Goal: Book appointment/travel/reservation

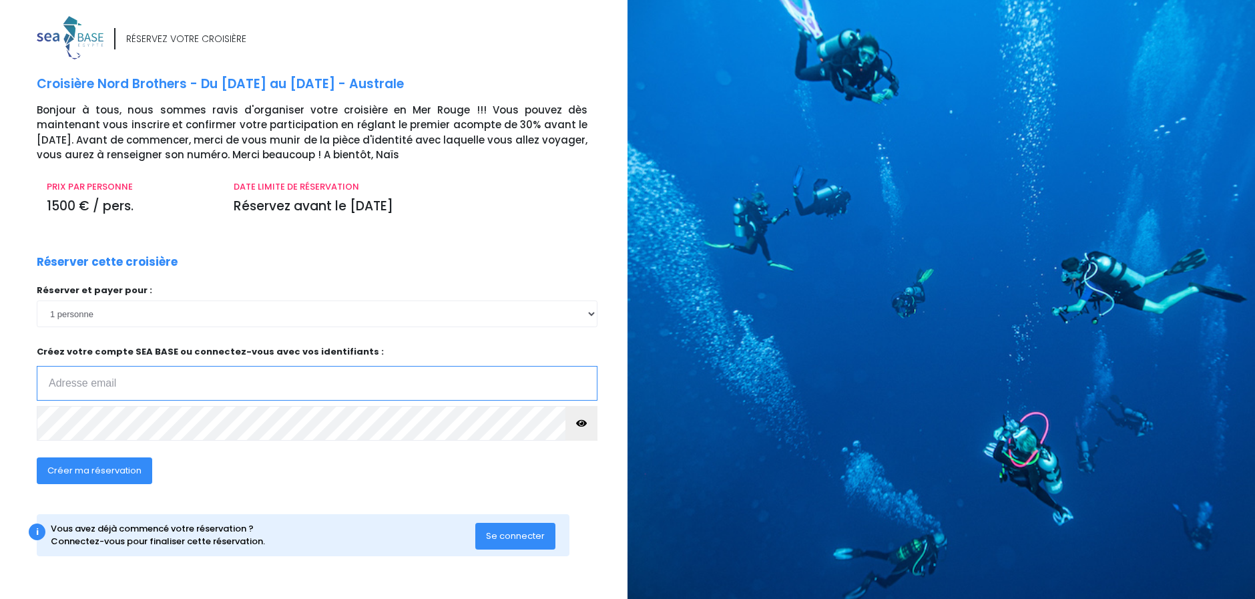
click at [176, 382] on input "email" at bounding box center [317, 383] width 561 height 35
type input "[PERSON_NAME][EMAIL_ADDRESS][DOMAIN_NAME]"
click at [127, 472] on span "Créer ma réservation" at bounding box center [94, 470] width 94 height 13
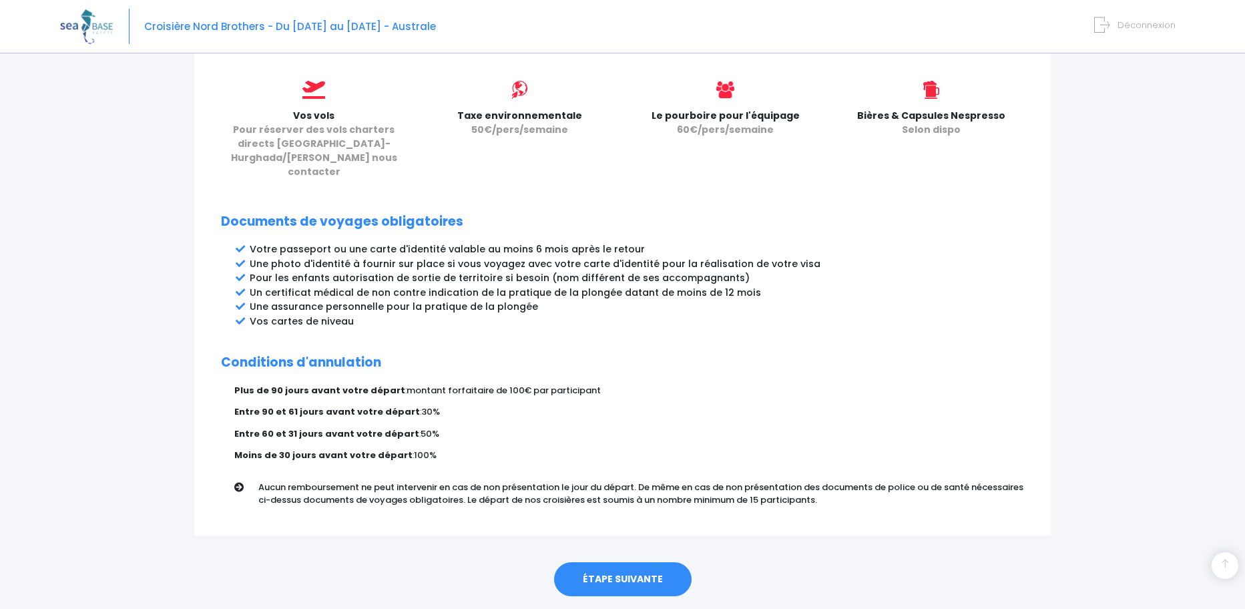
scroll to position [598, 0]
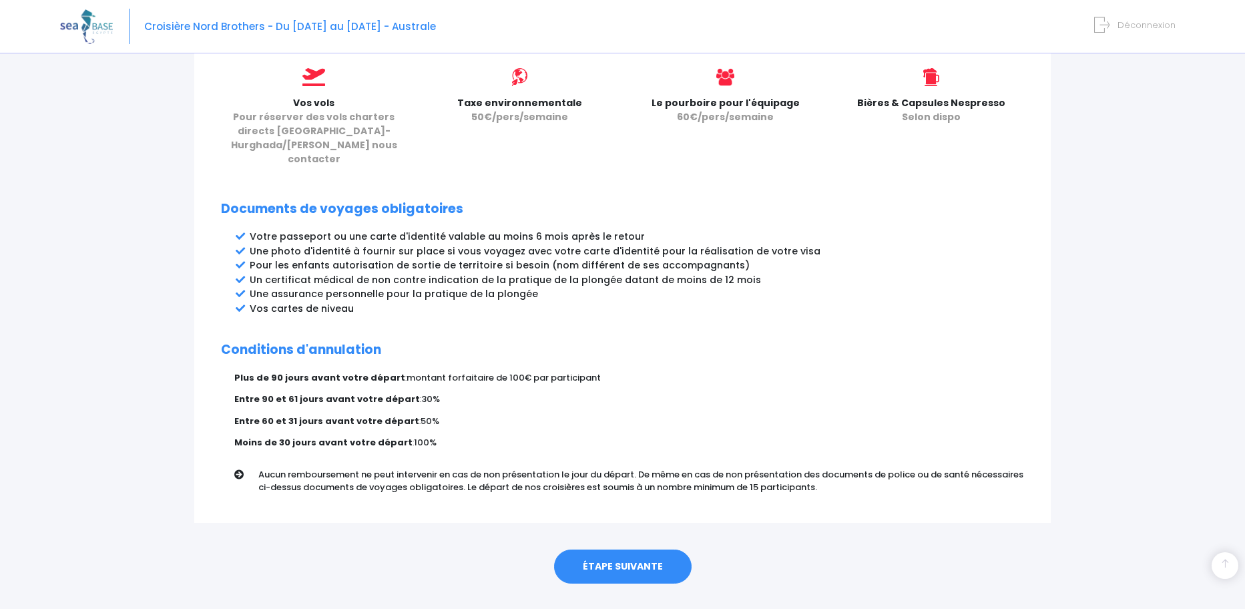
click at [621, 549] on link "ÉTAPE SUIVANTE" at bounding box center [622, 566] width 137 height 35
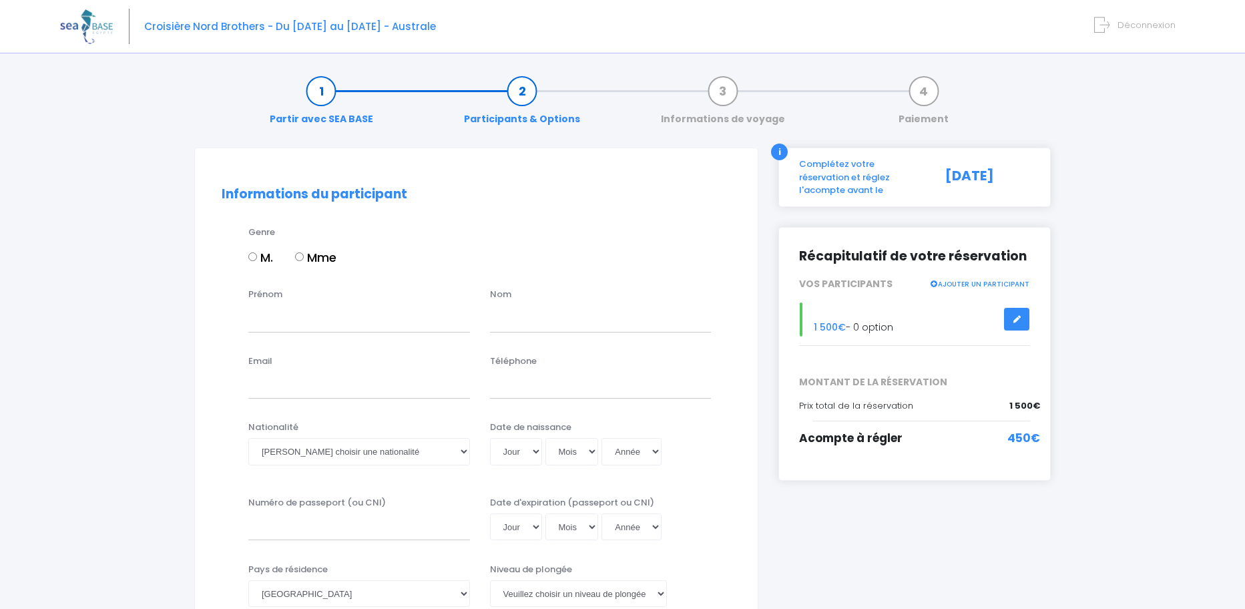
click at [252, 256] on input "M." at bounding box center [252, 256] width 9 height 9
radio input "true"
click at [270, 314] on input "Prénom" at bounding box center [359, 318] width 222 height 27
type input "Stephen"
click at [496, 316] on input "text" at bounding box center [601, 318] width 222 height 27
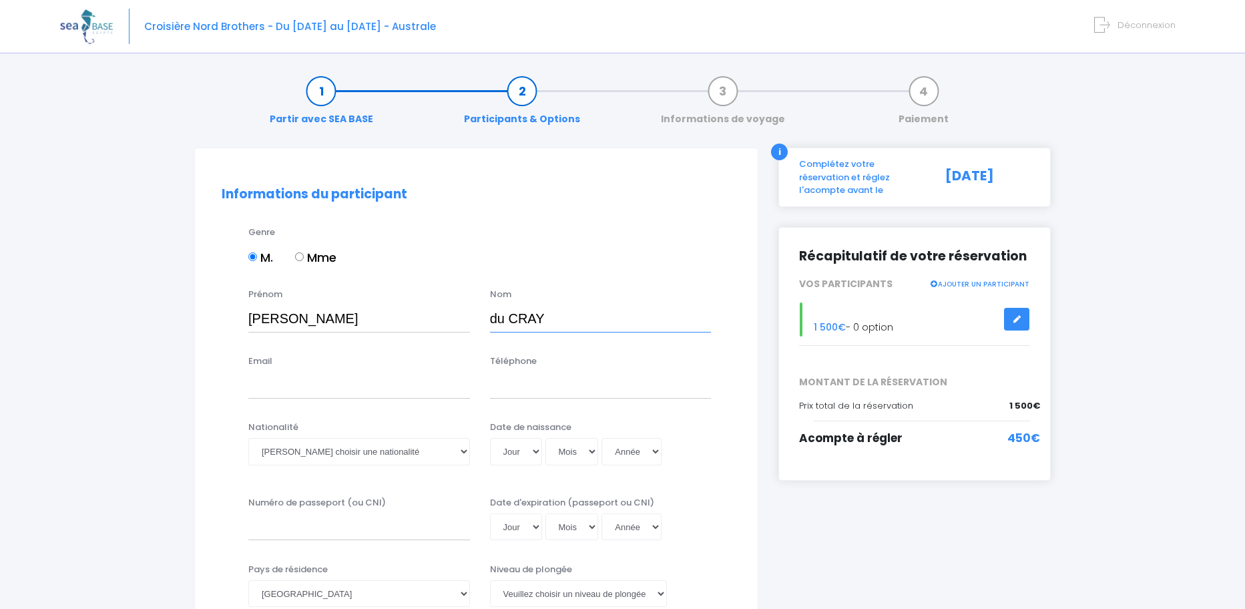
type input "du CRAY"
click at [348, 388] on input "Email" at bounding box center [359, 385] width 222 height 27
type input "[PERSON_NAME][EMAIL_ADDRESS][DOMAIN_NAME]"
click at [571, 388] on input "Téléphone" at bounding box center [601, 385] width 222 height 27
type input "0687602251"
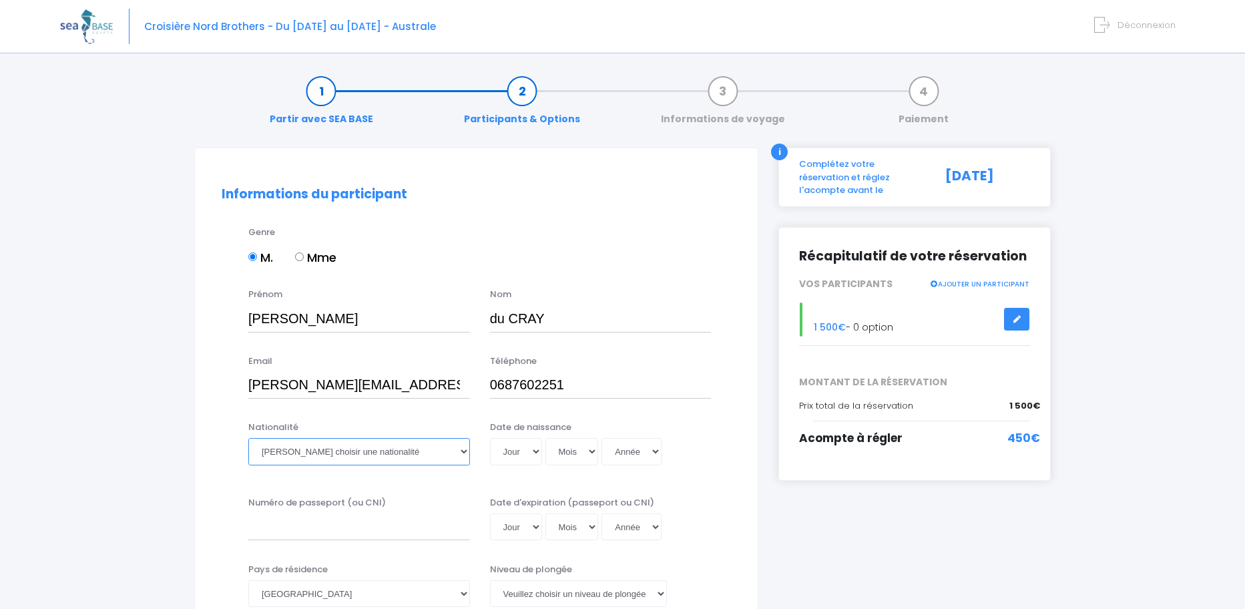
click at [462, 450] on select "Veuillez choisir une nationalité Afghane Albanaise Algerienne Allemande America…" at bounding box center [359, 451] width 222 height 27
select select "Française"
click at [248, 438] on select "Veuillez choisir une nationalité Afghane Albanaise Algerienne Allemande America…" at bounding box center [359, 451] width 222 height 27
click at [510, 453] on select "Jour 01 02 03 04 05 06 07 08 09 10 11 12 13 14 15 16 17 18 19 20 21 22 23 24 25…" at bounding box center [516, 451] width 52 height 27
select select "14"
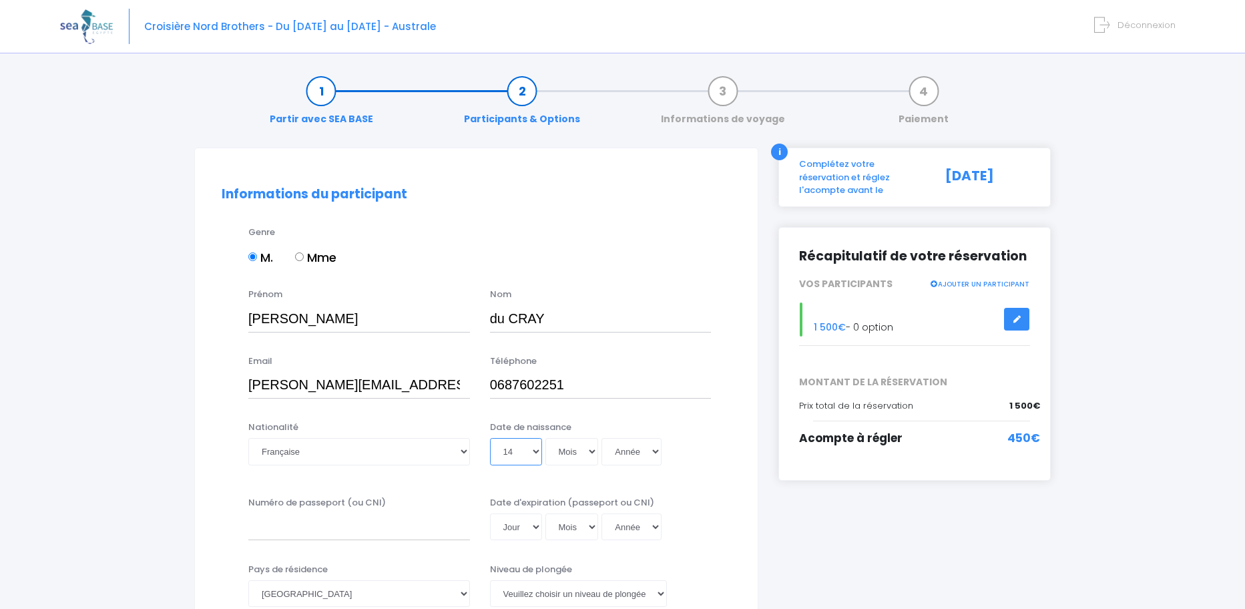
click at [490, 438] on select "Jour 01 02 03 04 05 06 07 08 09 10 11 12 13 14 15 16 17 18 19 20 21 22 23 24 25…" at bounding box center [516, 451] width 52 height 27
click at [570, 452] on select "Mois 01 02 03 04 05 06 07 08 09 10 11 12" at bounding box center [571, 451] width 53 height 27
select select "08"
click at [545, 438] on select "Mois 01 02 03 04 05 06 07 08 09 10 11 12" at bounding box center [571, 451] width 53 height 27
click at [620, 454] on select "Année 2045 2044 2043 2042 2041 2040 2039 2038 2037 2036 2035 2034 2033 2032 203…" at bounding box center [631, 451] width 60 height 27
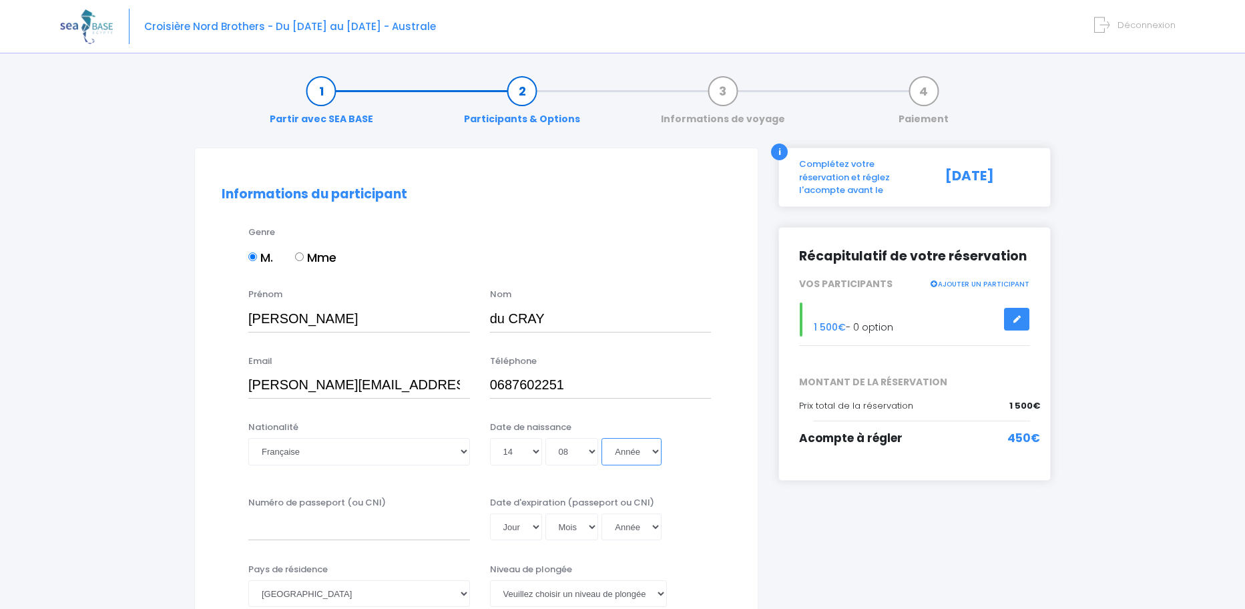
select select "1972"
click at [601, 438] on select "Année 2045 2044 2043 2042 2041 2040 2039 2038 2037 2036 2035 2034 2033 2032 203…" at bounding box center [631, 451] width 60 height 27
type input "[DATE]"
click at [316, 528] on input "Numéro de passeport (ou CNI)" at bounding box center [359, 526] width 222 height 27
click at [258, 529] on input "Numéro de passeport (ou CNI)" at bounding box center [359, 526] width 222 height 27
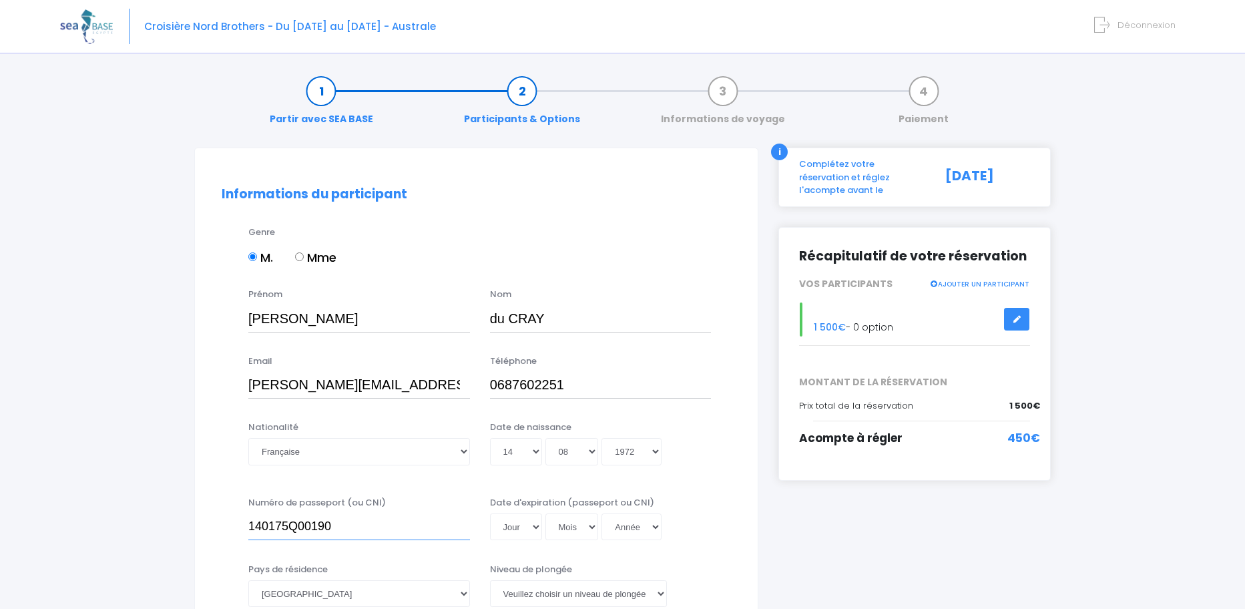
type input "140175Q00190"
click at [539, 527] on select "Jour 01 02 03 04 05 06 07 08 09 10 11 12 13 14 15 16 17 18 19 20 21 22 23 24 25…" at bounding box center [516, 526] width 52 height 27
select select "05"
click at [575, 524] on select "Mois 01 02 03 04 05 06 07 08 09 10 11 12" at bounding box center [571, 526] width 53 height 27
select select "01"
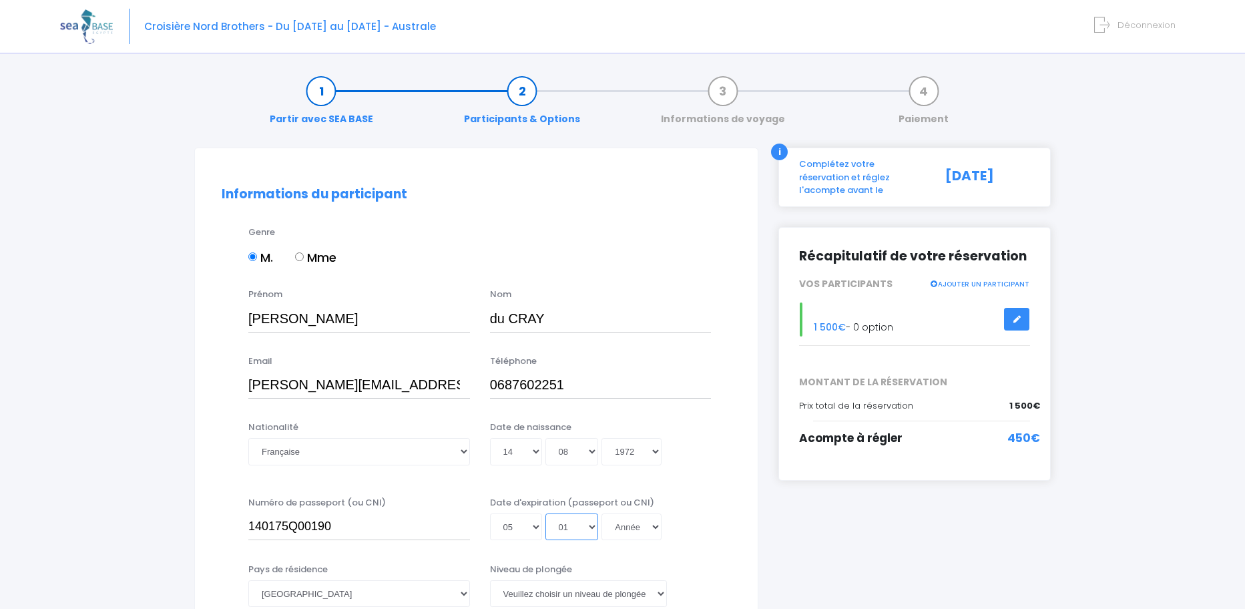
click at [545, 513] on select "Mois 01 02 03 04 05 06 07 08 09 10 11 12" at bounding box center [571, 526] width 53 height 27
click at [649, 524] on select "Année 2045 2044 2043 2042 2041 2040 2039 2038 2037 2036 2035 2034 2033 2032 203…" at bounding box center [631, 526] width 60 height 27
select select "2029"
click at [601, 513] on select "Année 2045 2044 2043 2042 2041 2040 2039 2038 2037 2036 2035 2034 2033 2032 203…" at bounding box center [631, 526] width 60 height 27
type input "[DATE]"
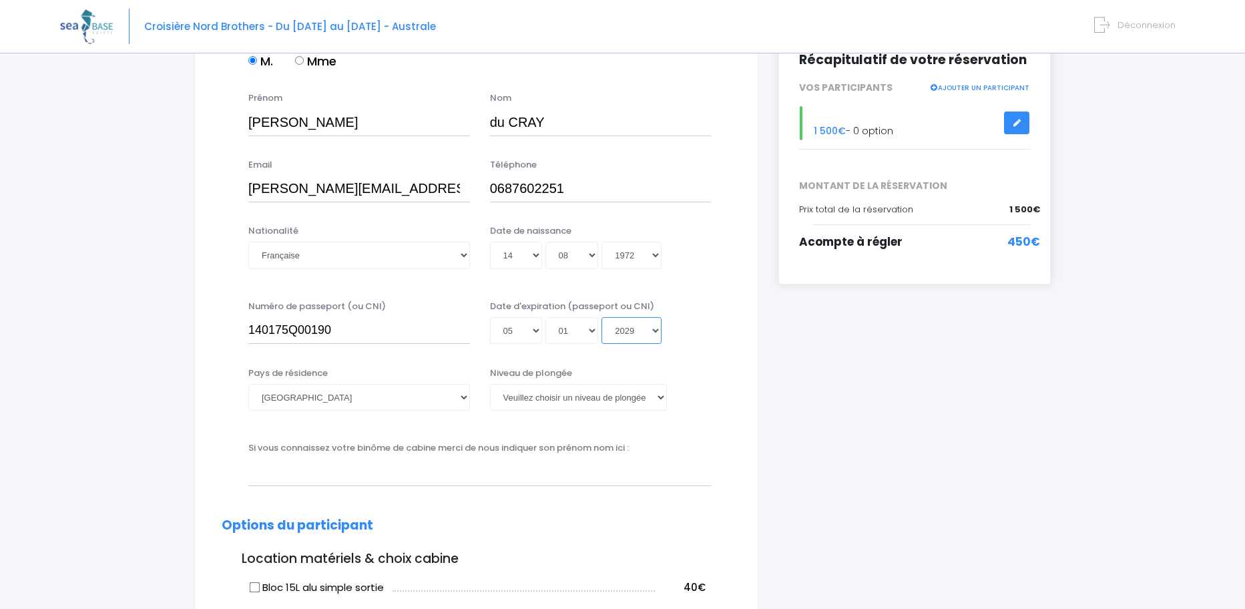
scroll to position [200, 0]
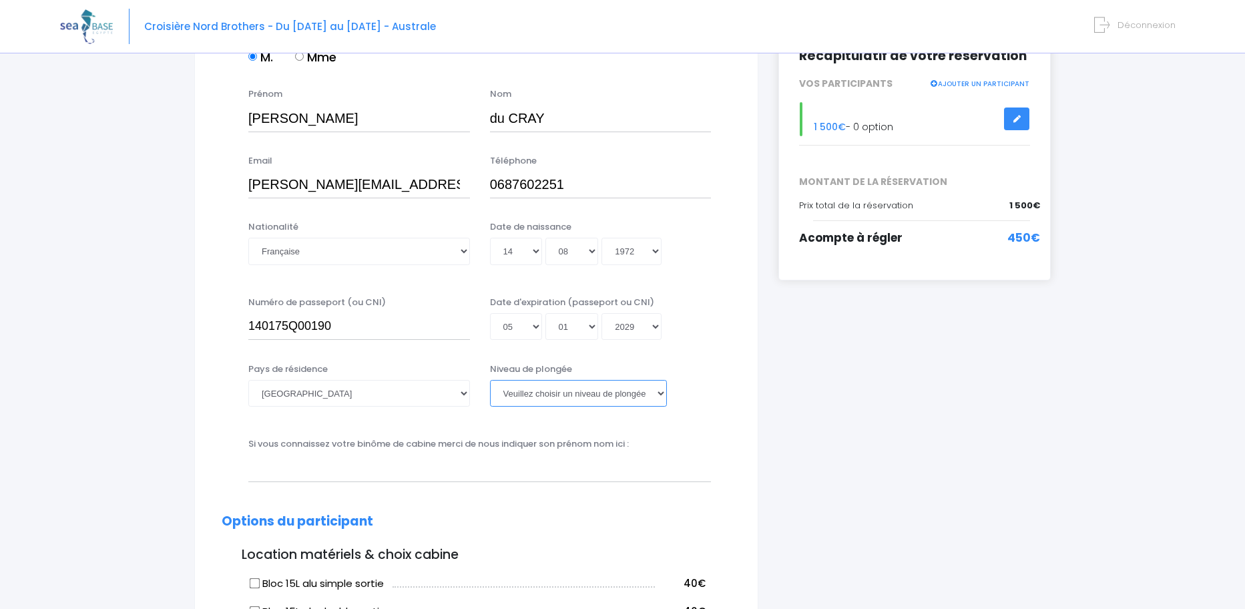
click at [659, 392] on select "Veuillez choisir un niveau de plongée Non plongeur Junior OW diver Adventure OW…" at bounding box center [578, 393] width 177 height 27
select select "N3"
click at [490, 380] on select "Veuillez choisir un niveau de plongée Non plongeur Junior OW diver Adventure OW…" at bounding box center [578, 393] width 177 height 27
click at [703, 458] on input "text" at bounding box center [479, 467] width 462 height 27
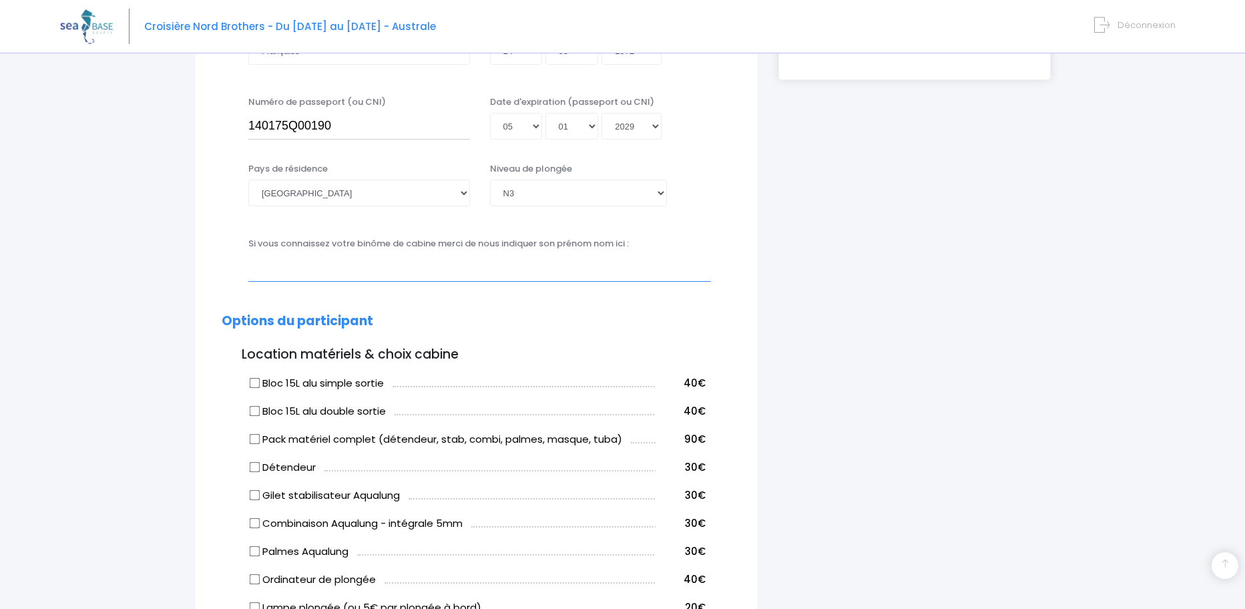
scroll to position [467, 0]
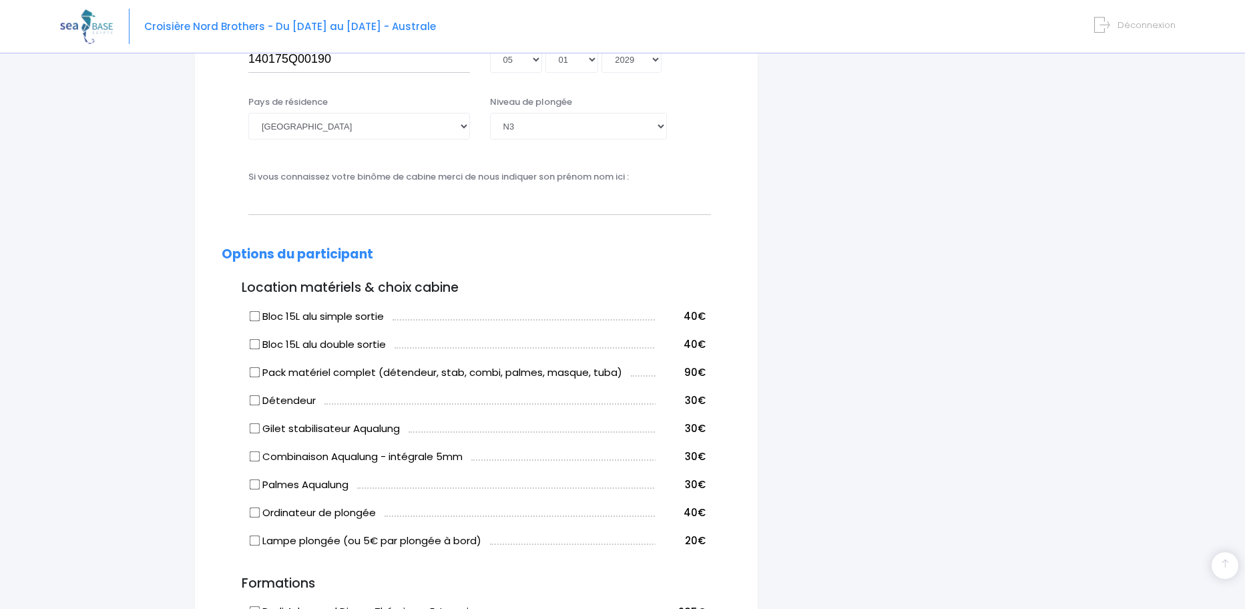
click at [252, 317] on input "Bloc 15L alu simple sortie" at bounding box center [255, 315] width 11 height 11
checkbox input "true"
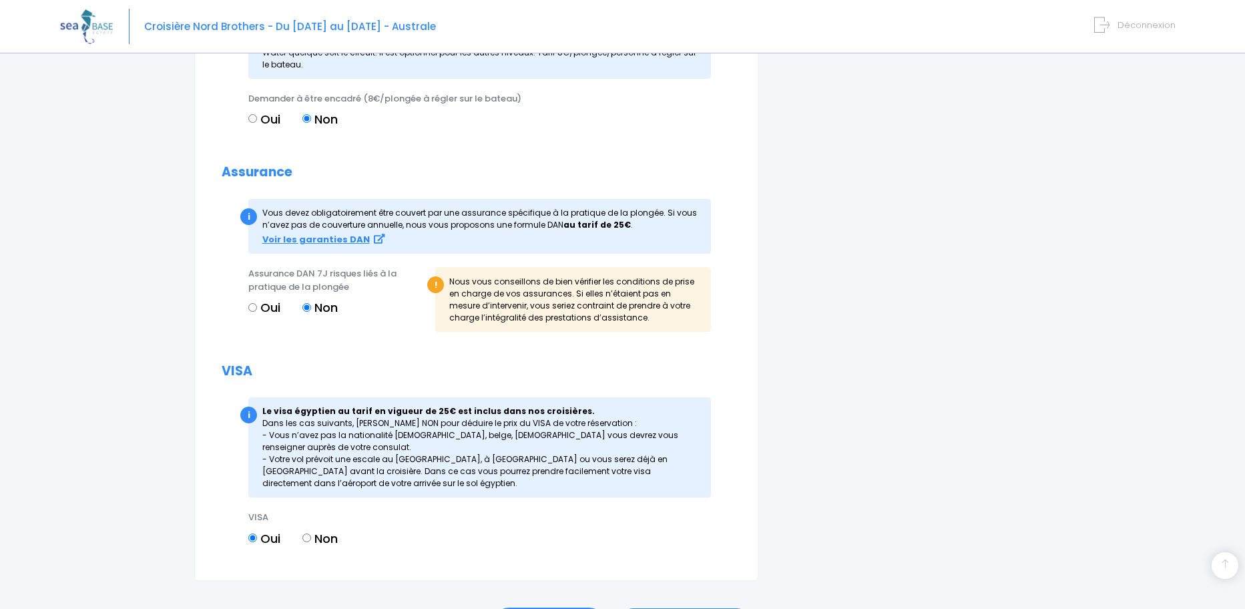
scroll to position [1201, 0]
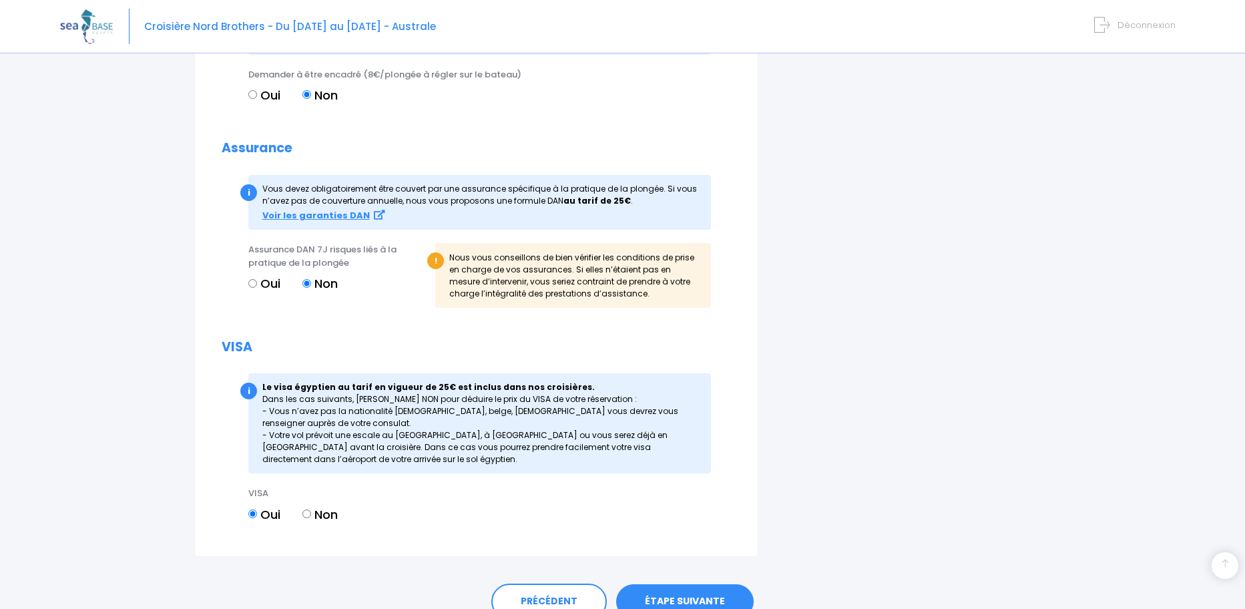
click at [305, 513] on input "Non" at bounding box center [306, 513] width 9 height 9
radio input "true"
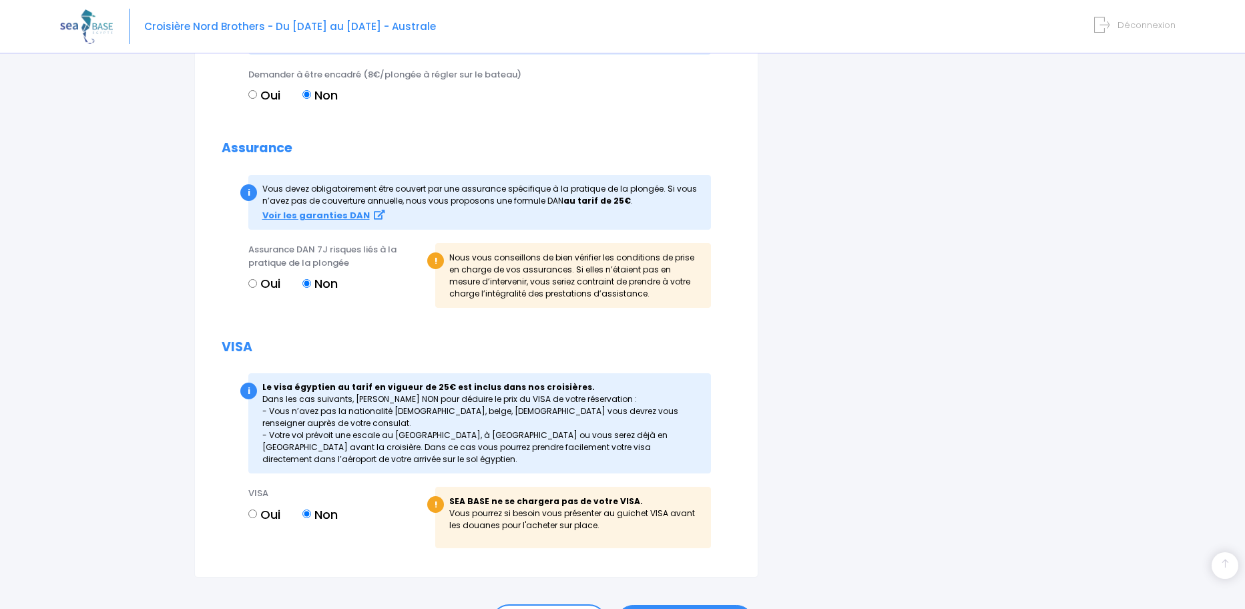
click at [254, 512] on input "Oui" at bounding box center [252, 513] width 9 height 9
radio input "true"
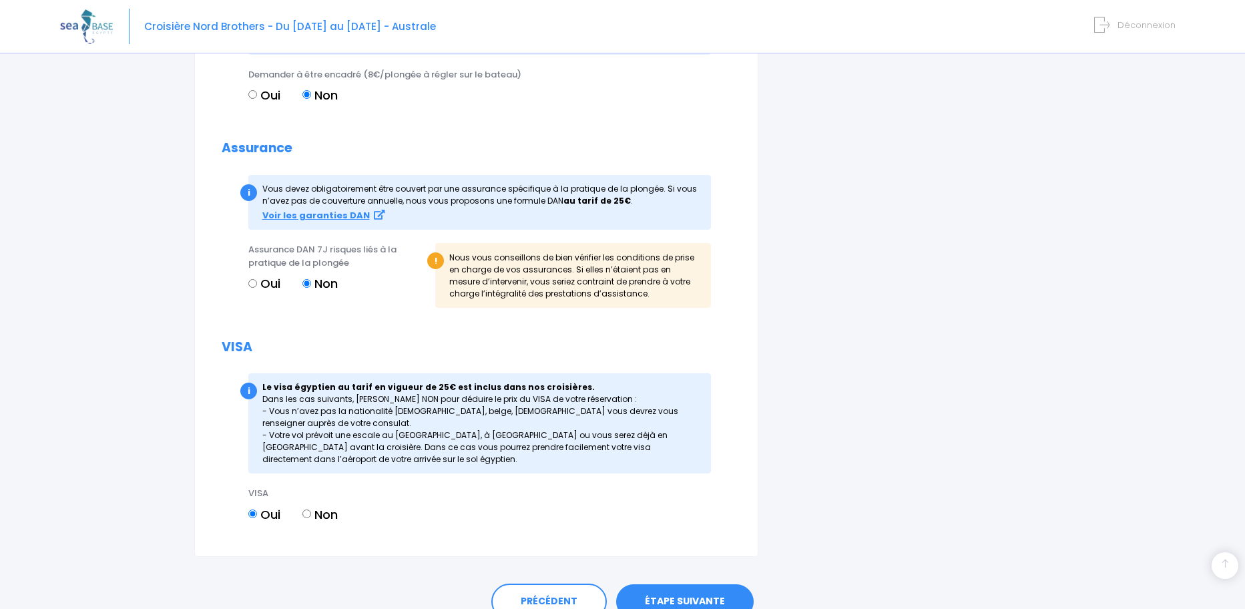
click at [307, 512] on input "Non" at bounding box center [306, 513] width 9 height 9
radio input "true"
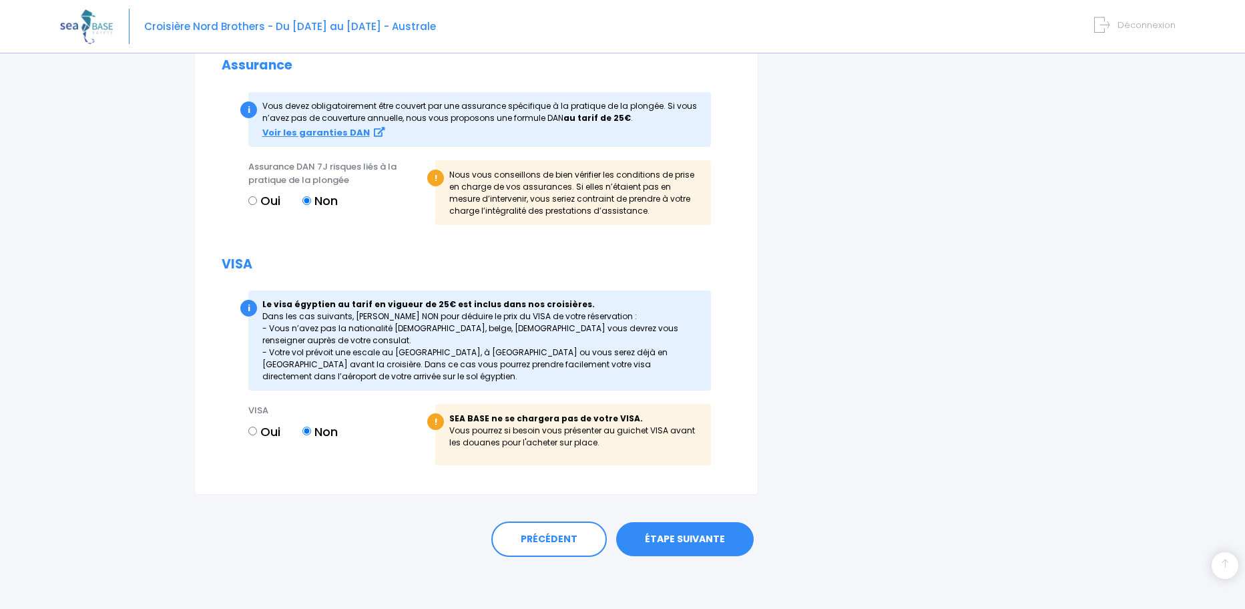
scroll to position [1285, 0]
click at [697, 536] on link "ÉTAPE SUIVANTE" at bounding box center [684, 537] width 137 height 35
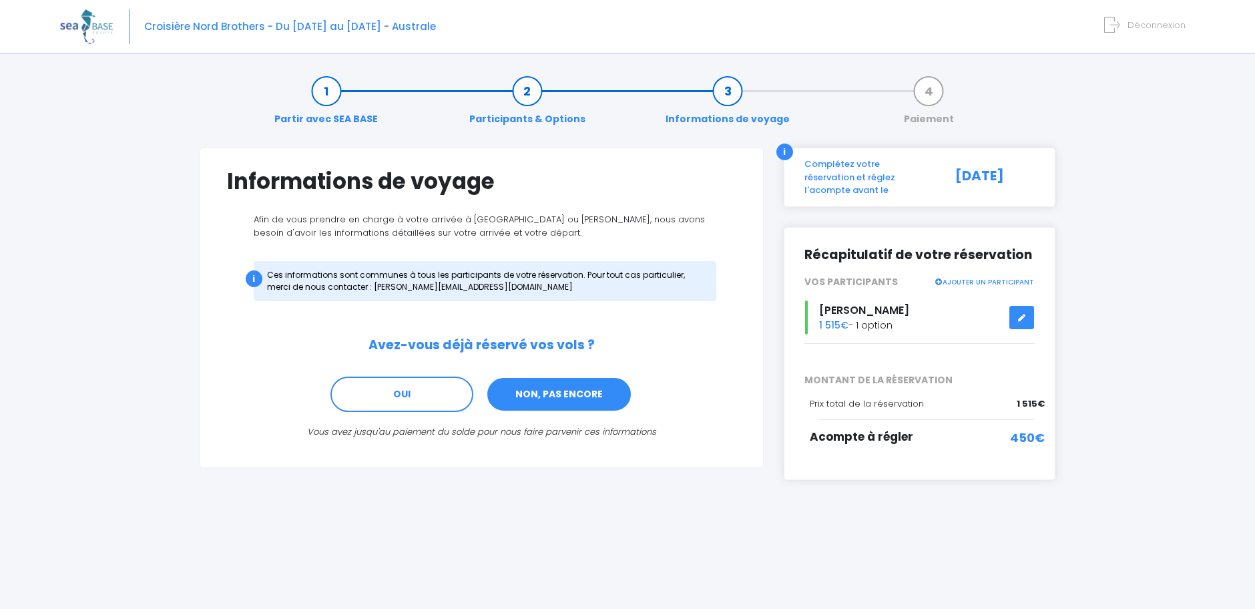
click at [555, 393] on link "NON, PAS ENCORE" at bounding box center [559, 394] width 146 height 36
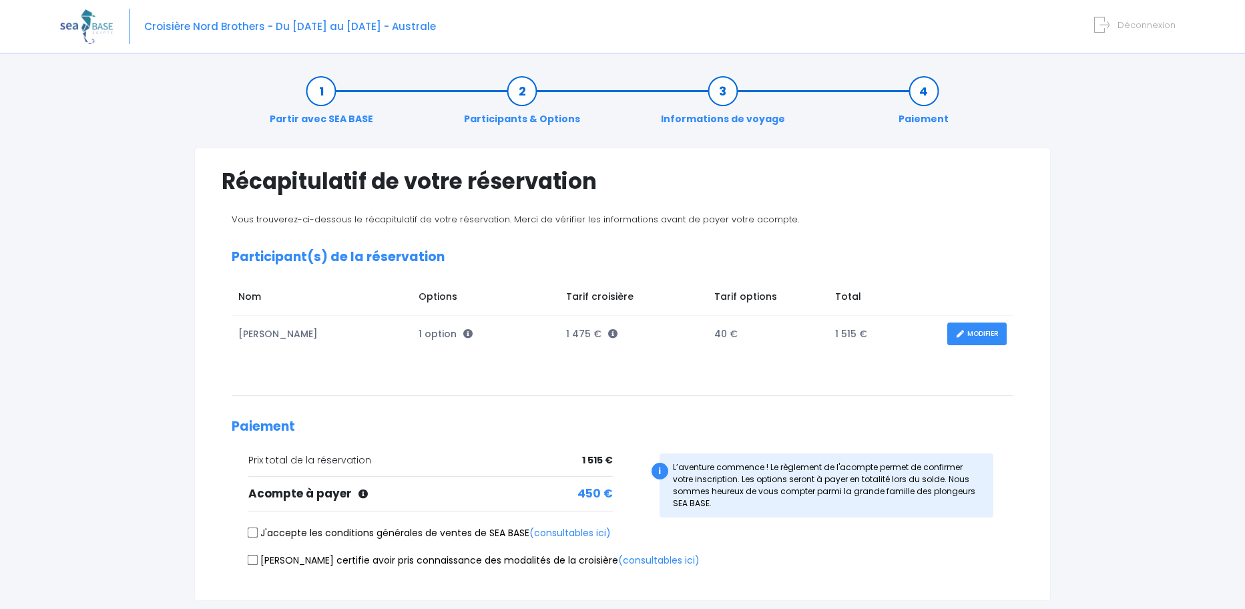
scroll to position [67, 0]
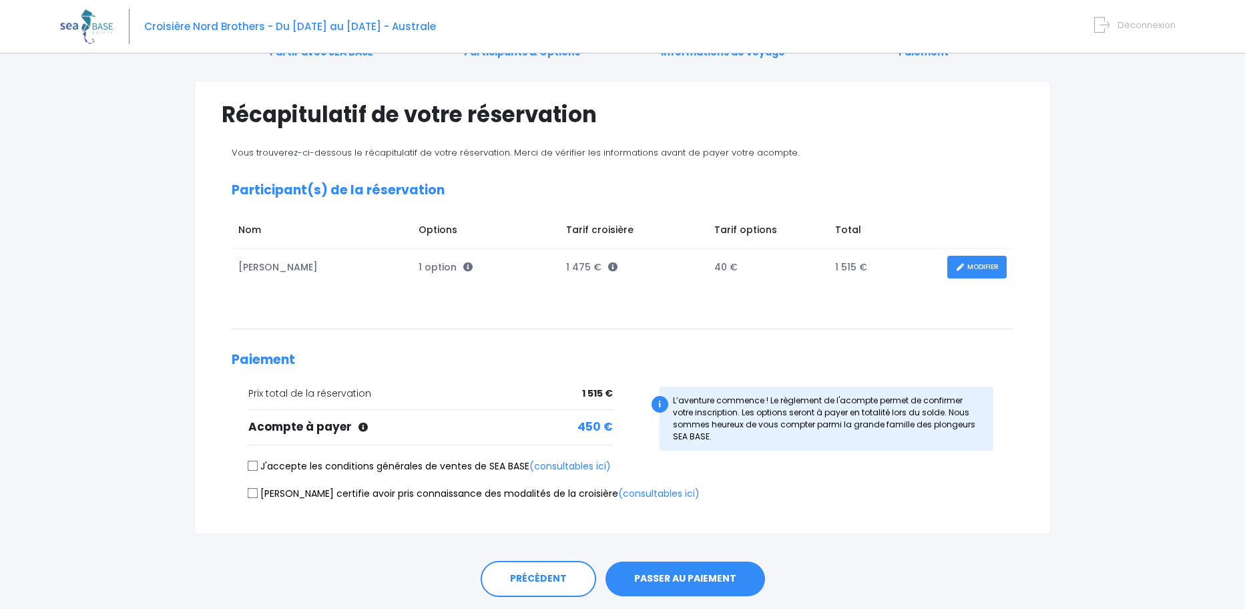
click at [252, 464] on input "J'accepte les conditions générales de ventes de SEA BASE (consultables ici)" at bounding box center [253, 465] width 11 height 11
checkbox input "true"
click at [254, 489] on input "Je certifie avoir pris connaissance des modalités de la croisière (consultables…" at bounding box center [253, 492] width 11 height 11
checkbox input "true"
click at [529, 579] on link "PRÉCÉDENT" at bounding box center [537, 579] width 115 height 36
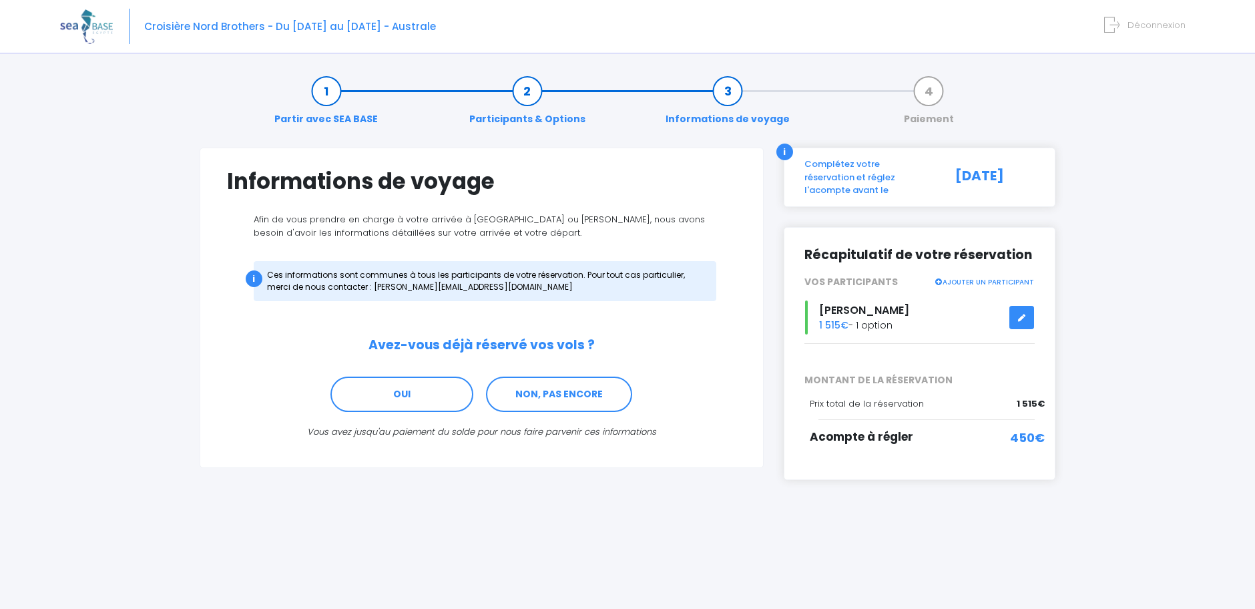
click at [525, 91] on link "Participants & Options" at bounding box center [526, 105] width 129 height 42
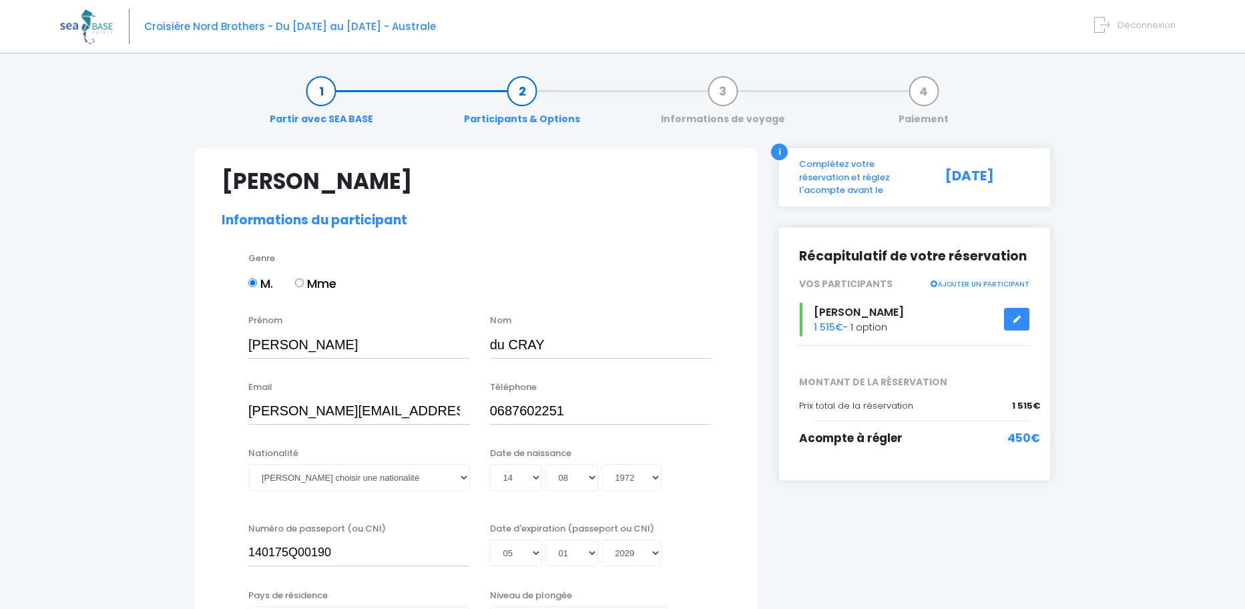
select select "N3"
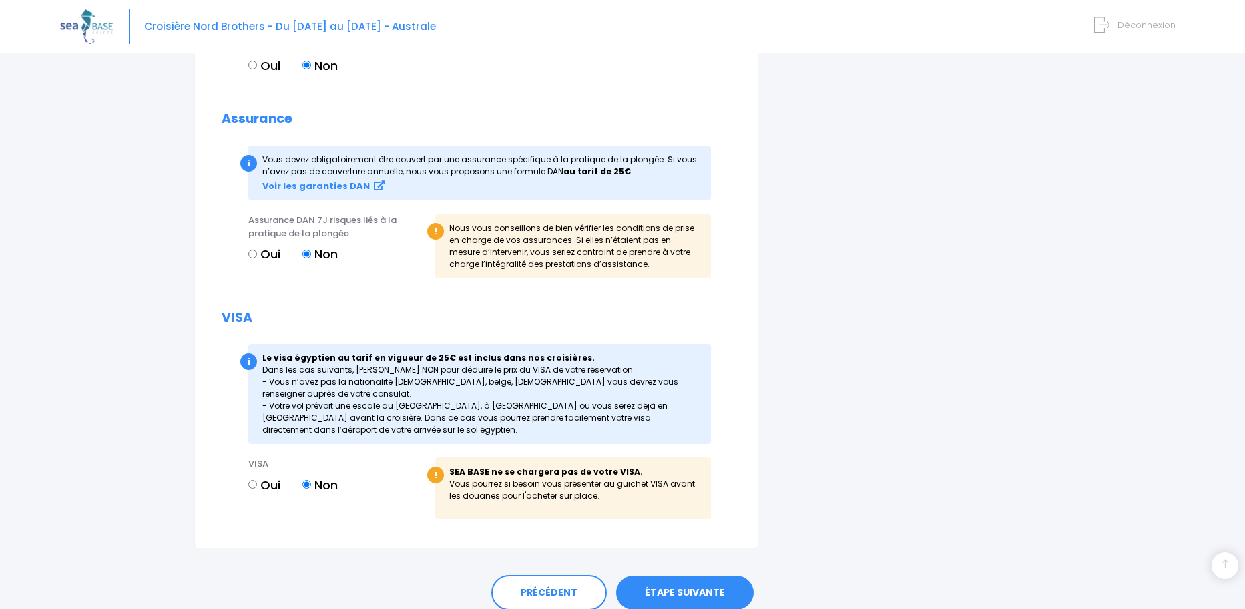
scroll to position [1311, 0]
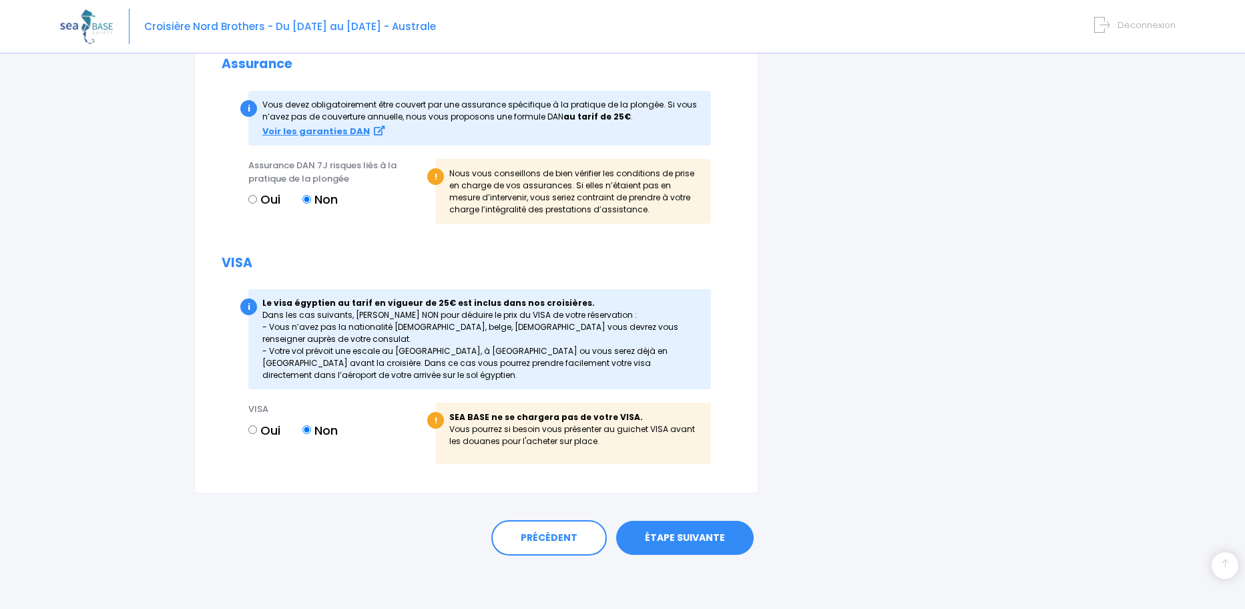
click at [250, 429] on input "Oui" at bounding box center [252, 429] width 9 height 9
radio input "true"
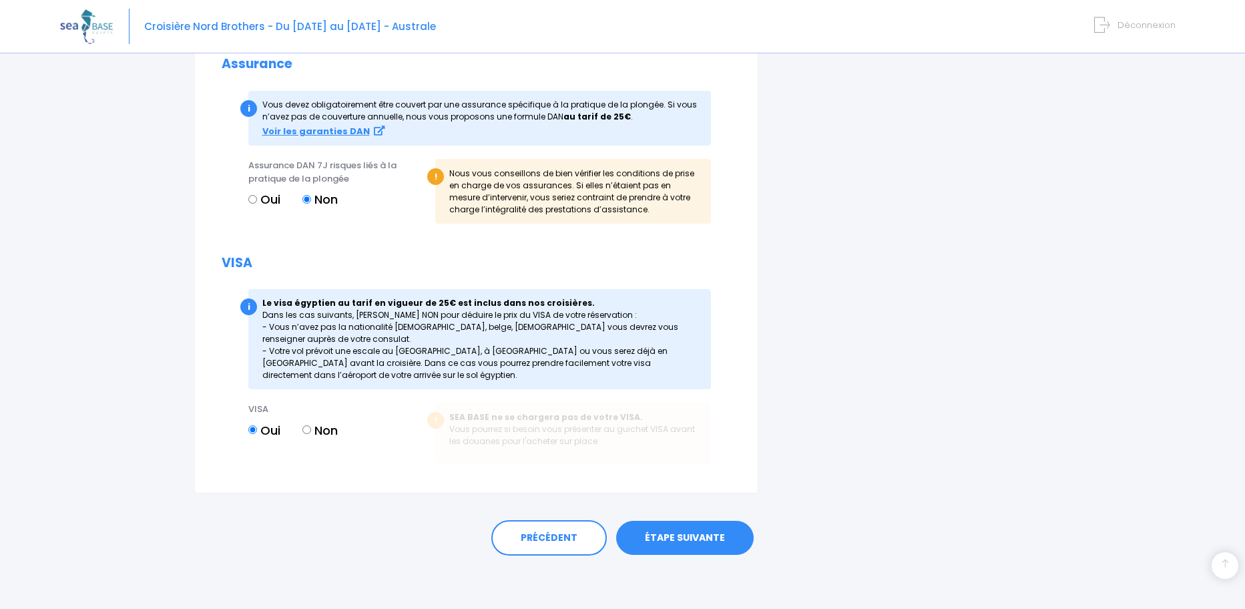
scroll to position [1291, 0]
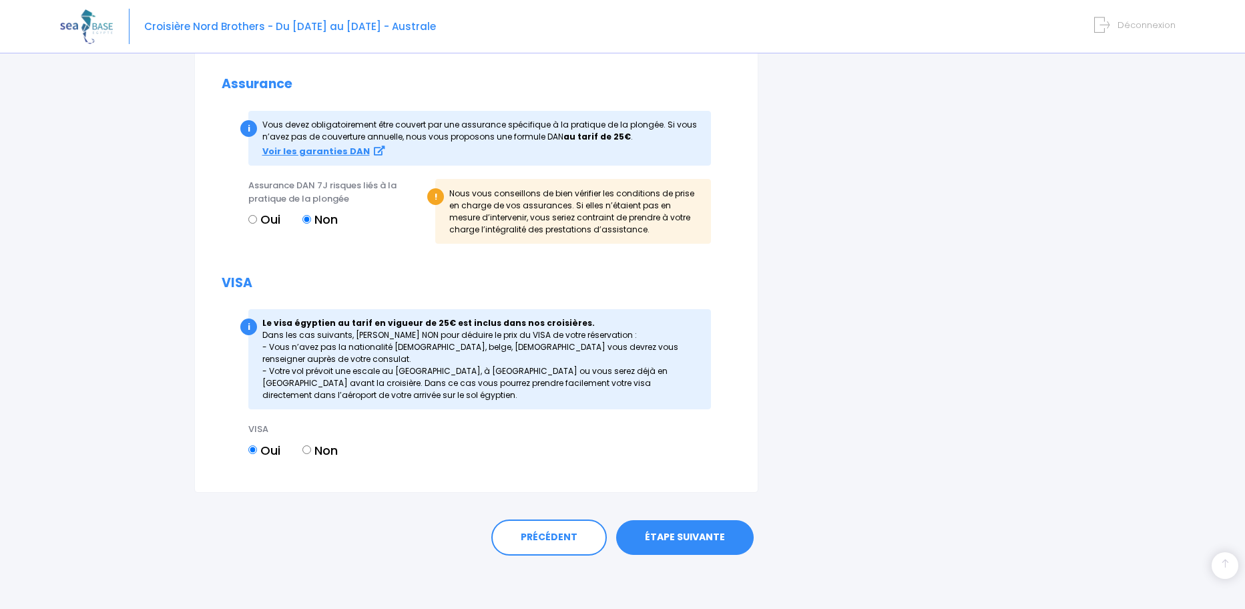
click at [689, 532] on link "ÉTAPE SUIVANTE" at bounding box center [684, 537] width 137 height 35
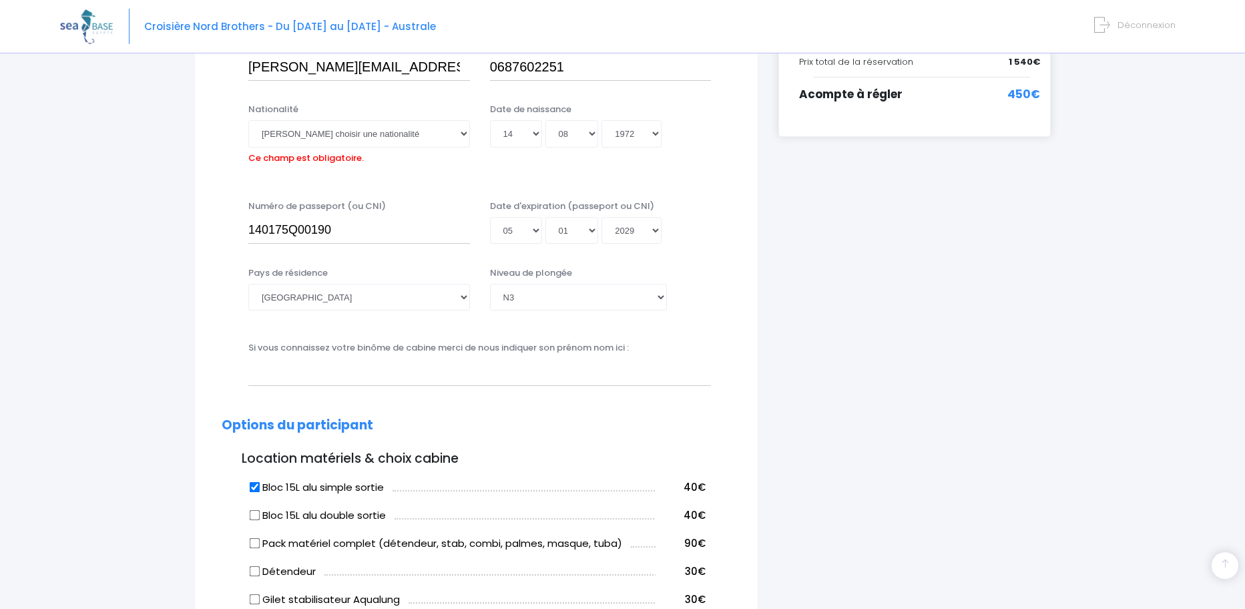
scroll to position [330, 0]
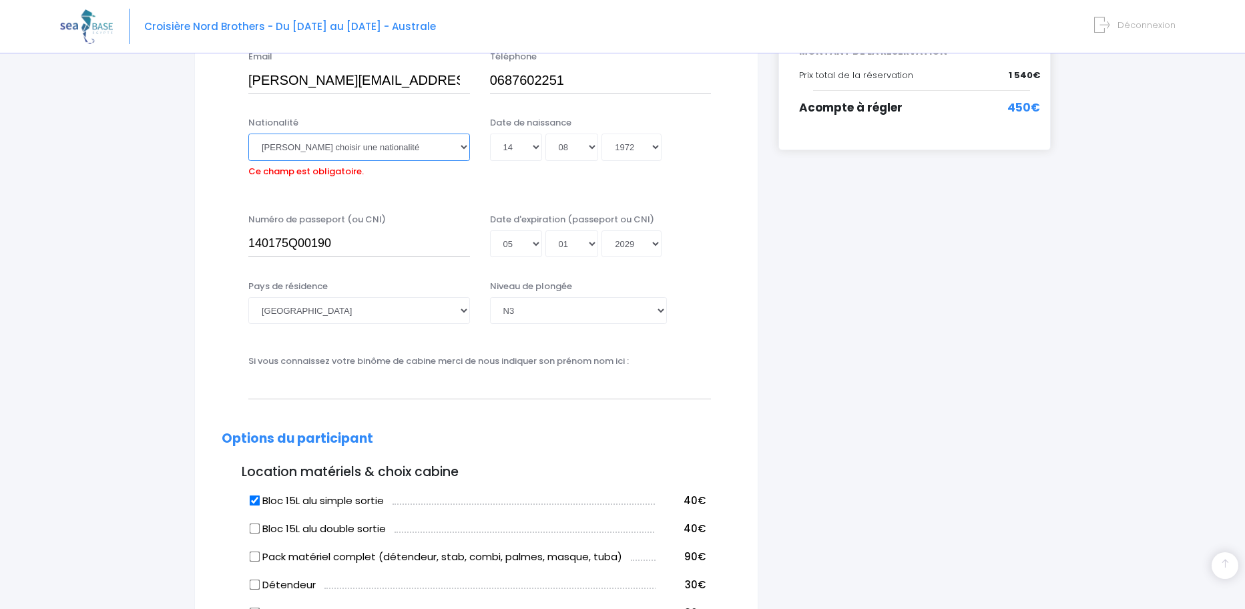
click at [462, 145] on select "Veuillez choisir une nationalité Afghane Albanaise Algerienne Allemande America…" at bounding box center [359, 146] width 222 height 27
select select "Française"
click at [248, 133] on select "Veuillez choisir une nationalité Afghane Albanaise Algerienne Allemande America…" at bounding box center [359, 146] width 222 height 27
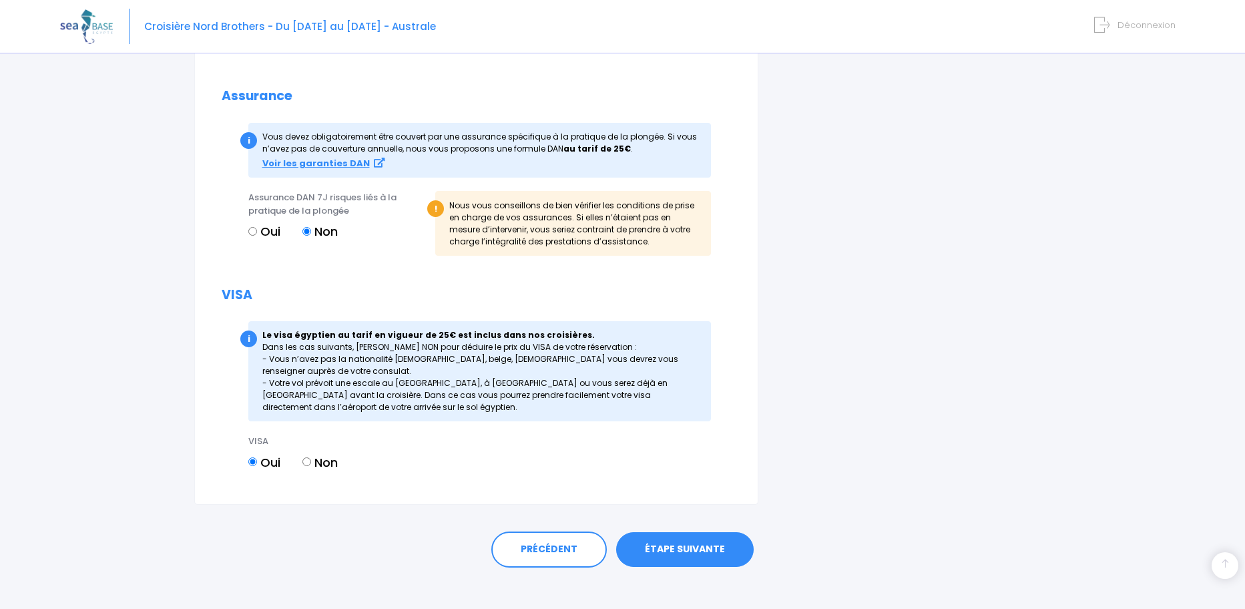
scroll to position [1291, 0]
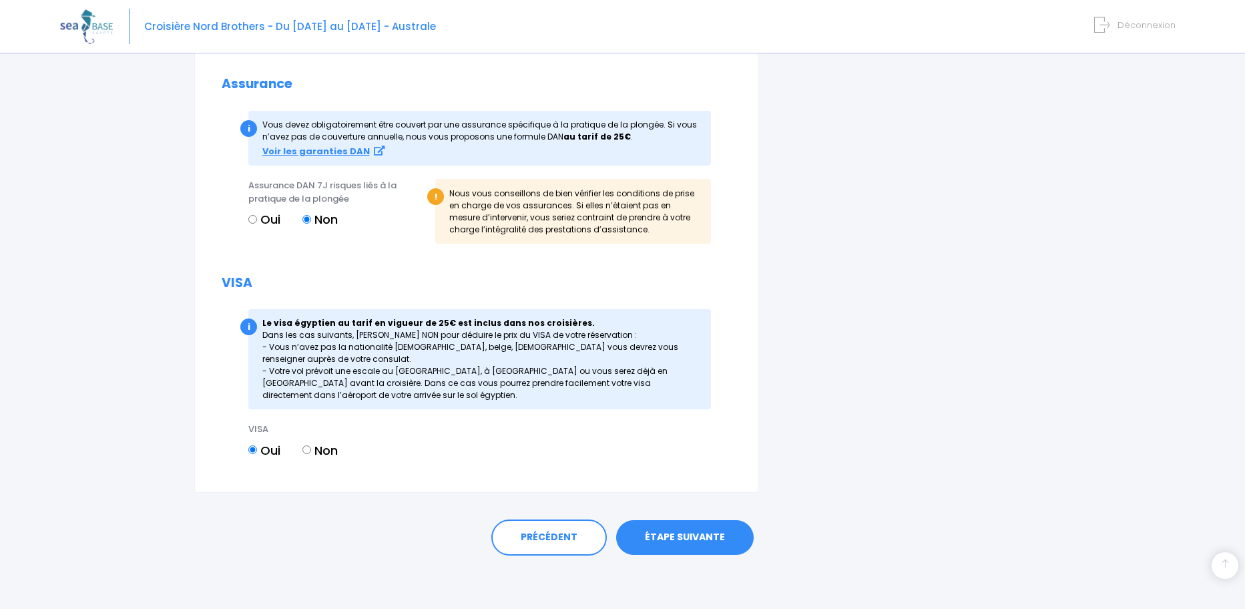
click at [688, 537] on link "ÉTAPE SUIVANTE" at bounding box center [684, 537] width 137 height 35
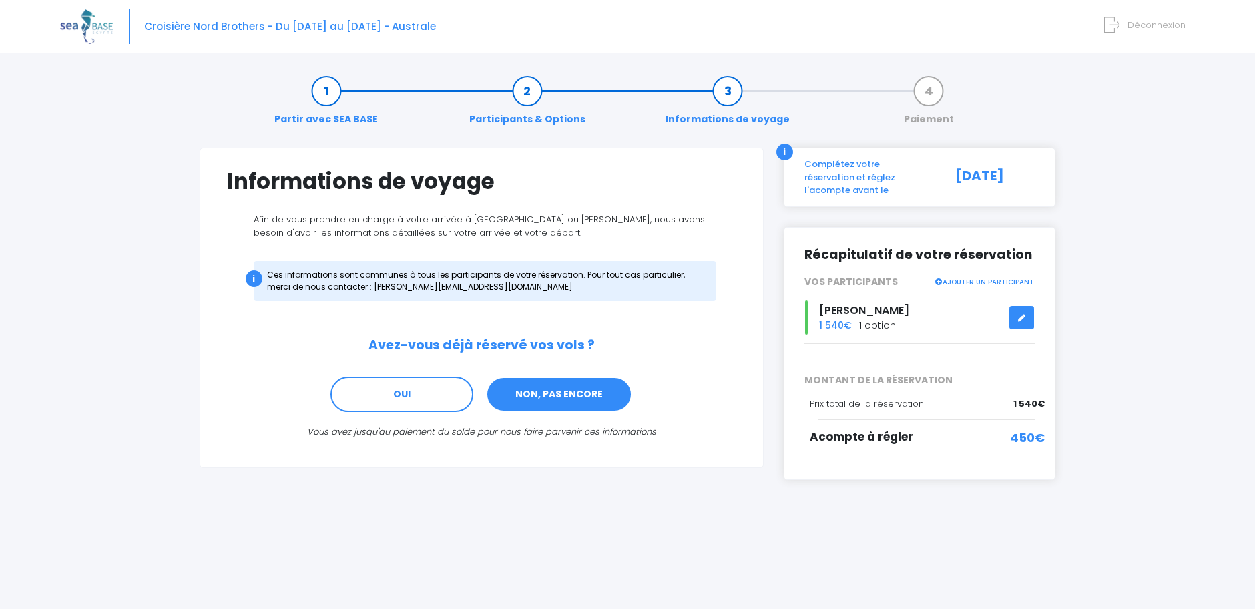
click at [535, 392] on link "NON, PAS ENCORE" at bounding box center [559, 394] width 146 height 36
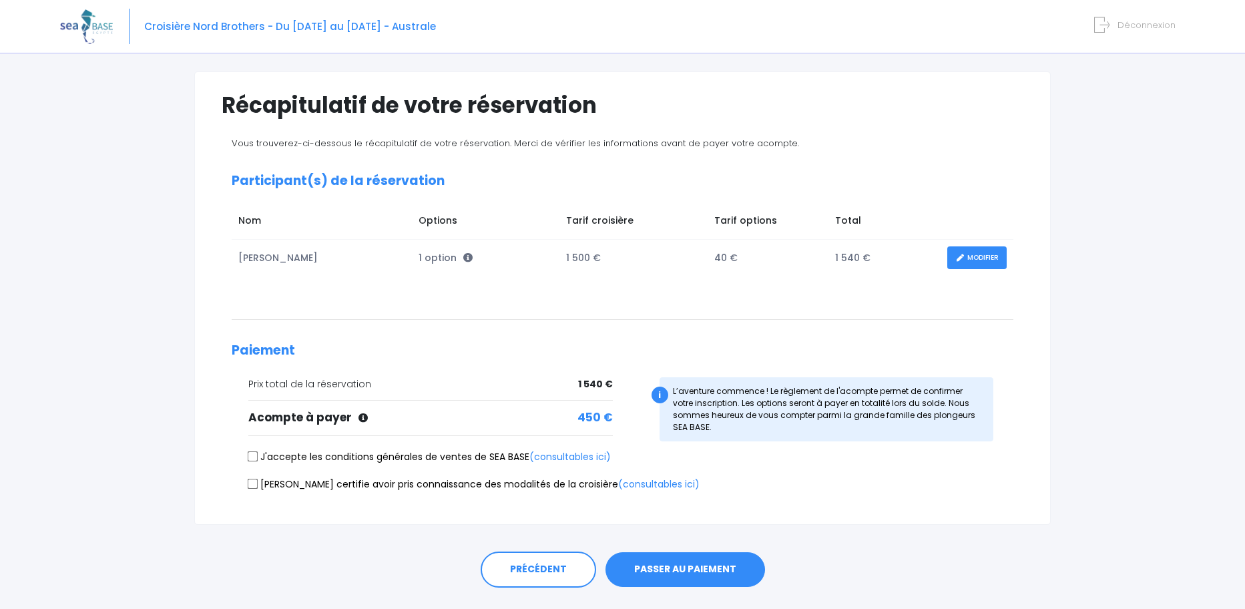
scroll to position [108, 0]
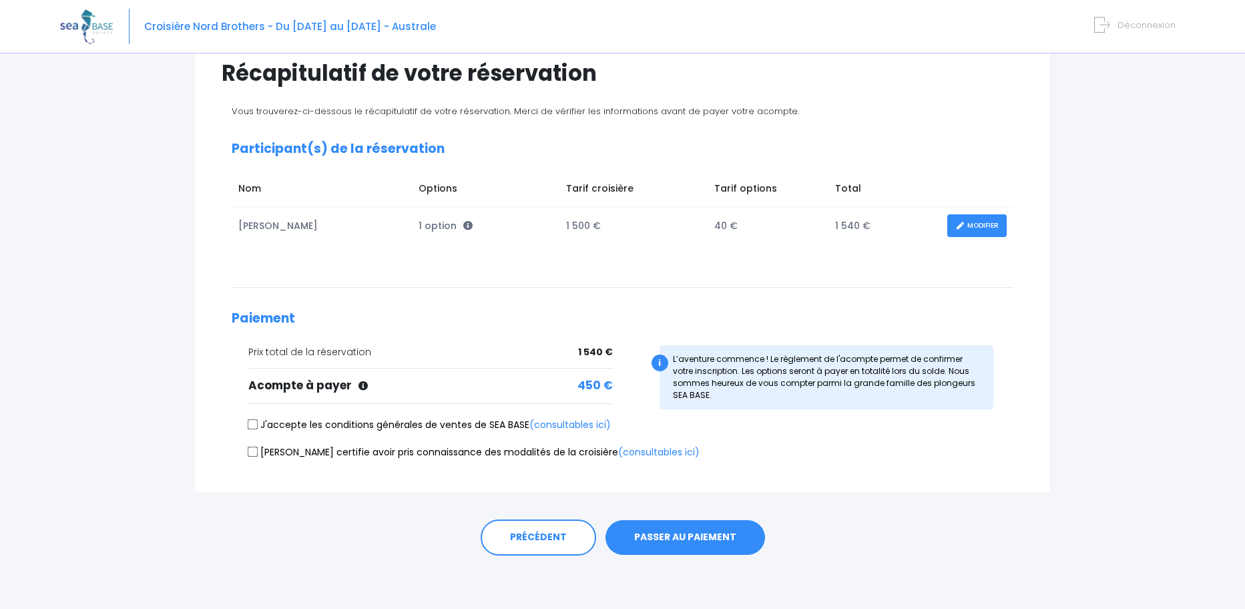
drag, startPoint x: 252, startPoint y: 422, endPoint x: 254, endPoint y: 432, distance: 11.0
click at [252, 422] on input "J'accepte les conditions générales de ventes de SEA BASE (consultables ici)" at bounding box center [253, 424] width 11 height 11
checkbox input "true"
click at [251, 450] on input "[PERSON_NAME] certifie avoir pris connaissance des modalités de la croisière (c…" at bounding box center [253, 451] width 11 height 11
checkbox input "true"
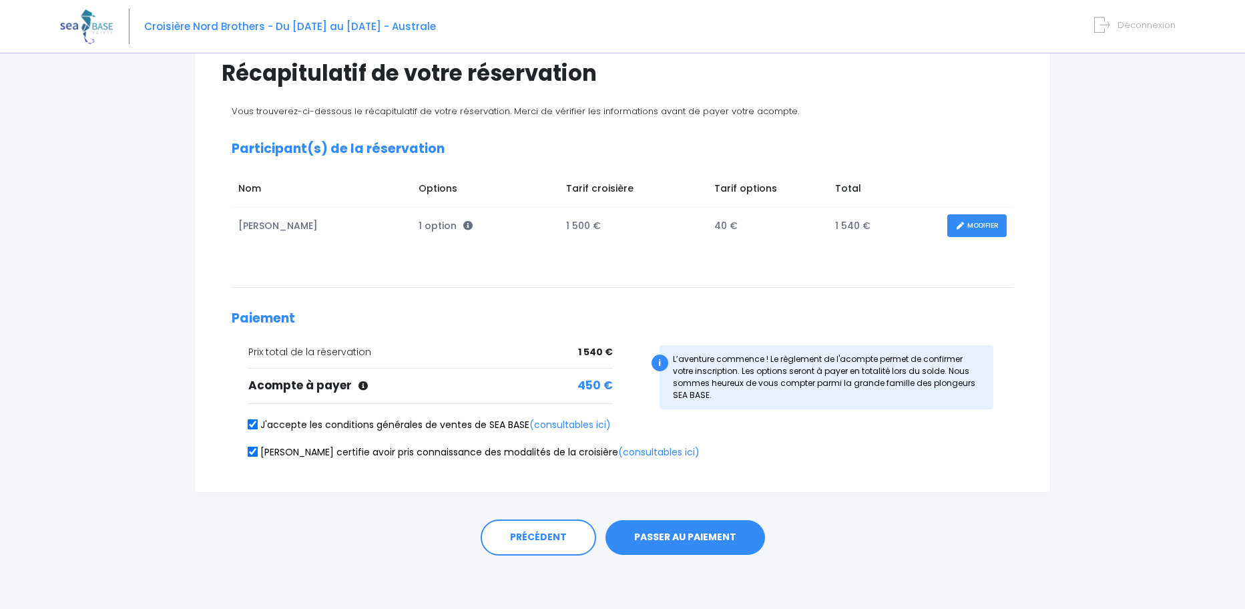
click at [654, 534] on button "PASSER AU PAIEMENT" at bounding box center [684, 537] width 159 height 35
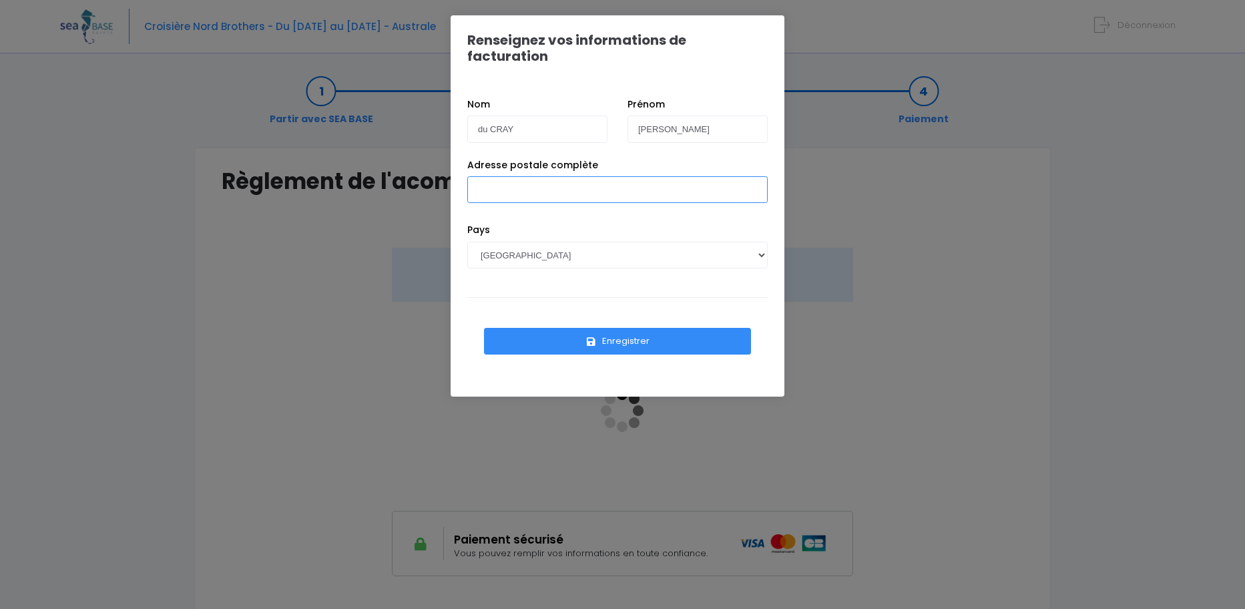
click at [518, 178] on input "Adresse postale complète" at bounding box center [617, 189] width 300 height 27
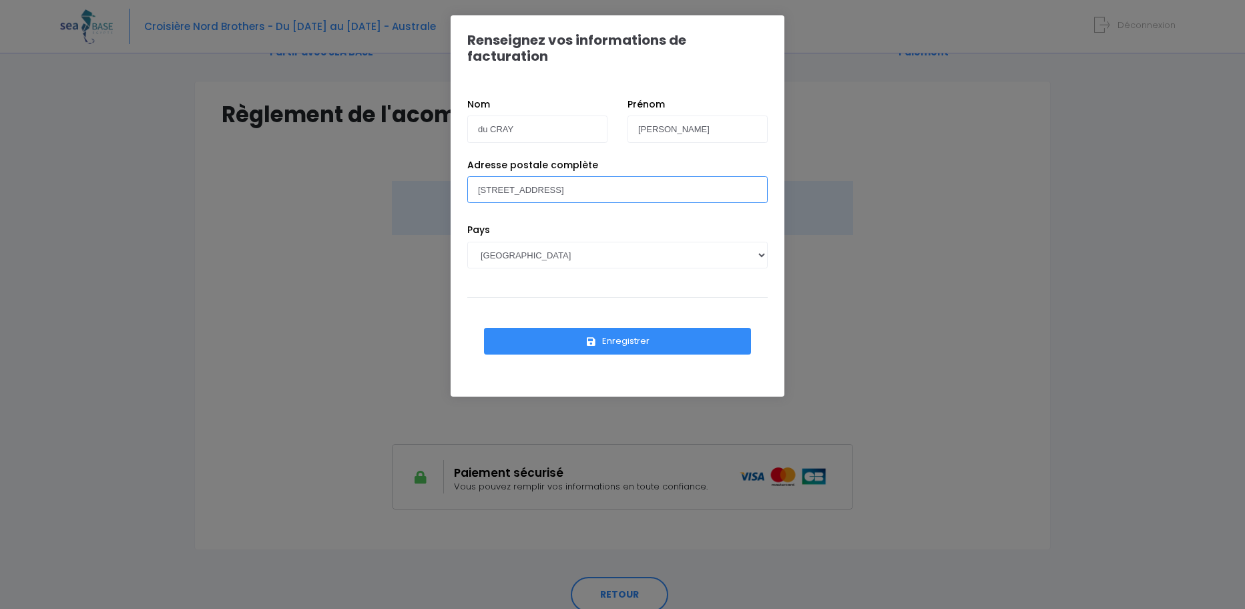
click at [592, 176] on input "[STREET_ADDRESS]" at bounding box center [617, 189] width 300 height 27
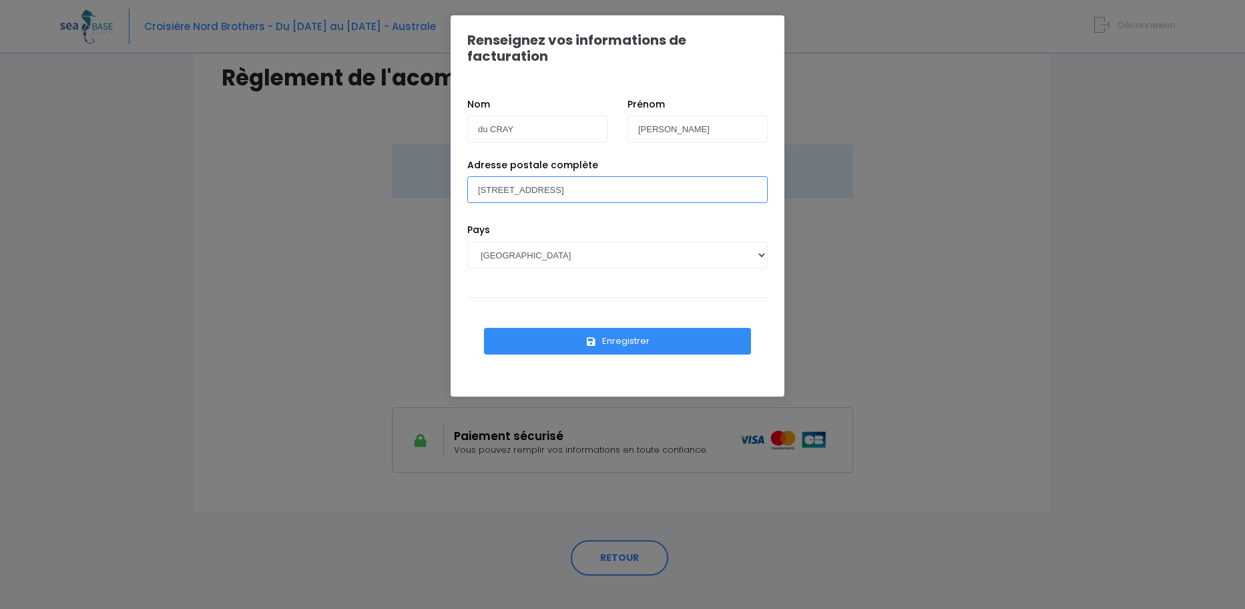
scroll to position [123, 0]
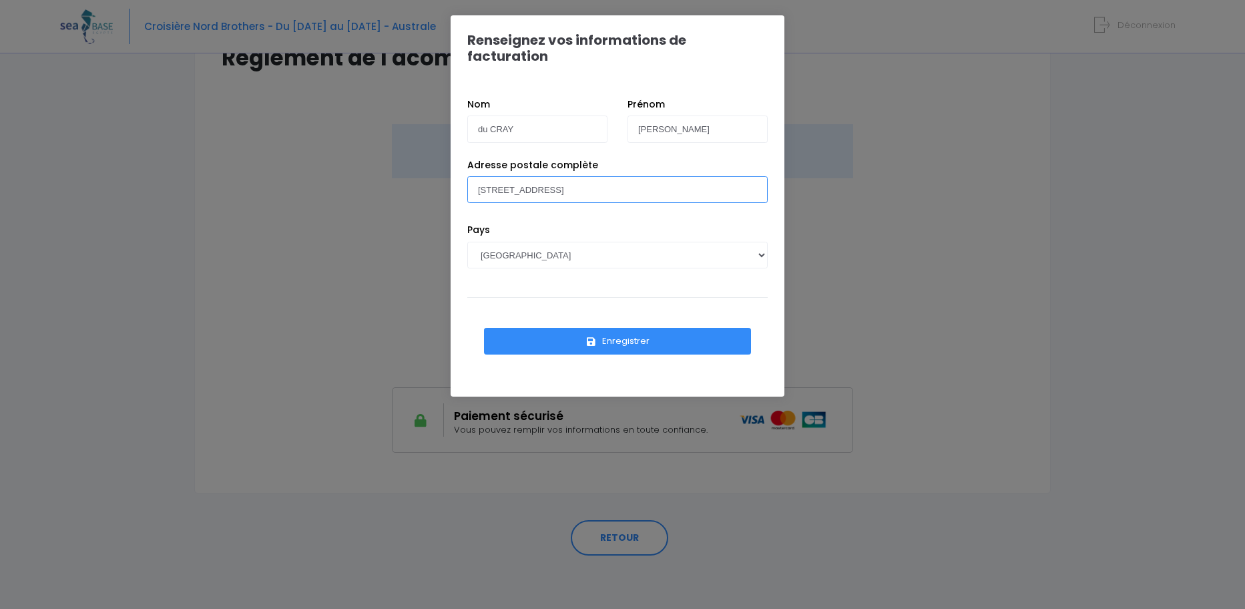
type input "[STREET_ADDRESS]"
click at [720, 270] on div "Pays AFGHANISTAN AFRIQUE DU SUD ÅLAND, ÎLES ALBANIE ALGÉRIE ALLEMAGNE ANDORRE A…" at bounding box center [617, 255] width 320 height 65
click at [638, 328] on button "Enregistrer" at bounding box center [617, 341] width 267 height 27
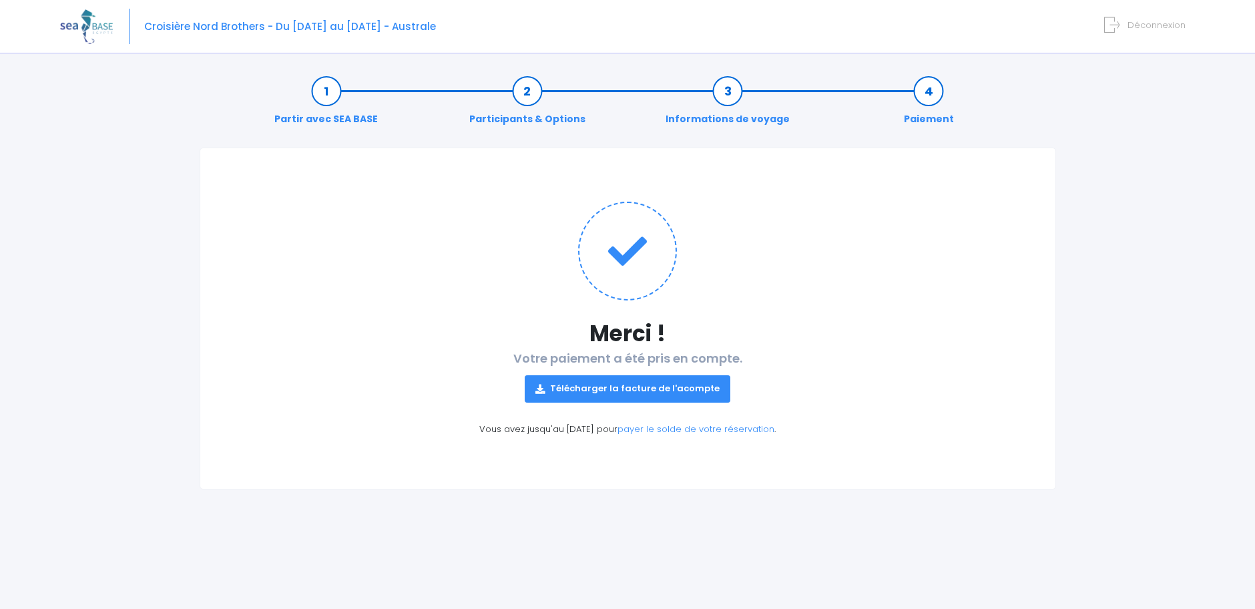
click at [671, 382] on link "Télécharger la facture de l'acompte" at bounding box center [627, 388] width 206 height 27
